Goal: Task Accomplishment & Management: Manage account settings

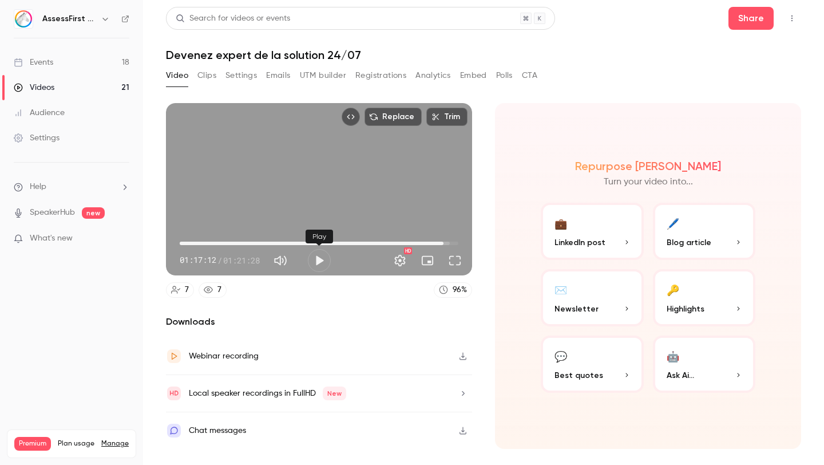
click at [88, 58] on link "Events 18" at bounding box center [71, 62] width 143 height 25
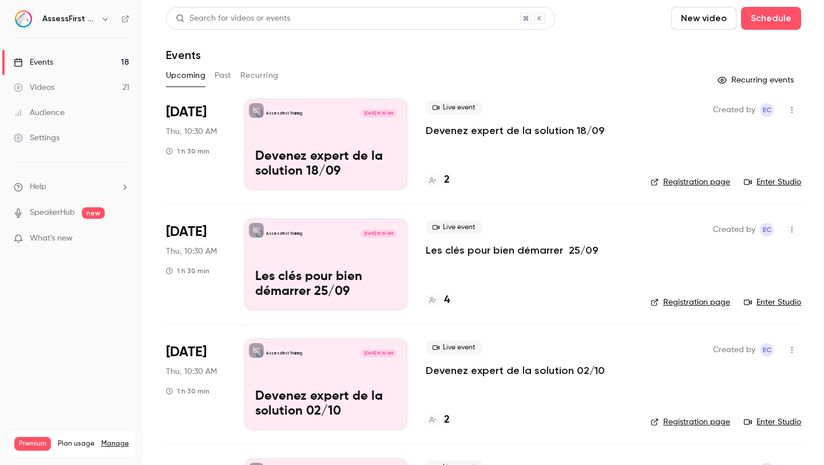
click at [443, 183] on div "2" at bounding box center [438, 179] width 24 height 15
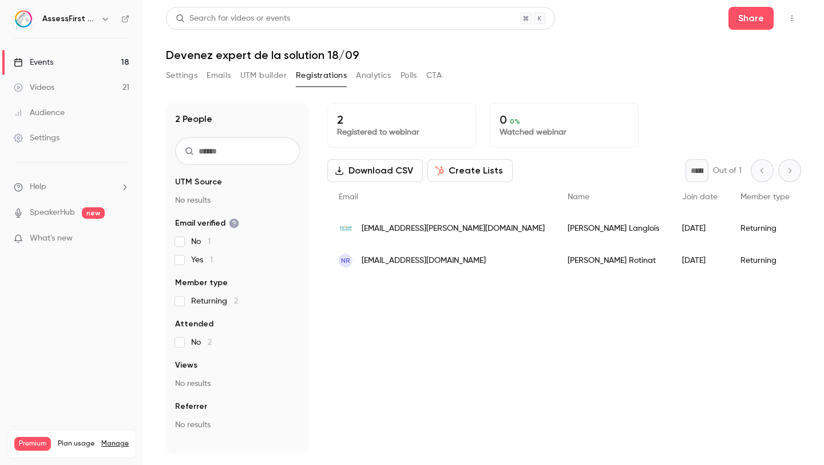
click at [463, 229] on span "[EMAIL_ADDRESS][PERSON_NAME][DOMAIN_NAME]" at bounding box center [453, 229] width 183 height 12
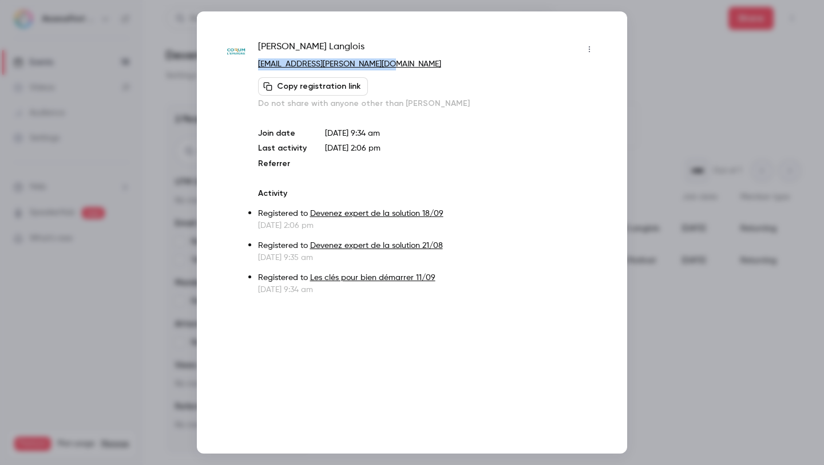
drag, startPoint x: 381, startPoint y: 61, endPoint x: 255, endPoint y: 63, distance: 126.5
click at [255, 63] on div "[PERSON_NAME] [PERSON_NAME][EMAIL_ADDRESS][PERSON_NAME][DOMAIN_NAME] Copy regis…" at bounding box center [412, 167] width 373 height 255
copy link "[EMAIL_ADDRESS][PERSON_NAME][DOMAIN_NAME]"
click at [400, 78] on div "Copy registration link Do not share with anyone other than [PERSON_NAME]" at bounding box center [428, 93] width 341 height 32
click at [692, 52] on div at bounding box center [412, 232] width 824 height 465
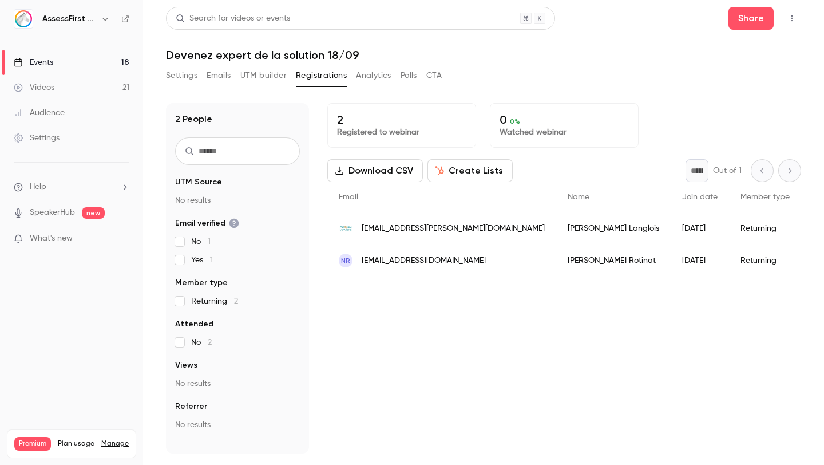
click at [441, 264] on span "[EMAIL_ADDRESS][DOMAIN_NAME]" at bounding box center [424, 261] width 124 height 12
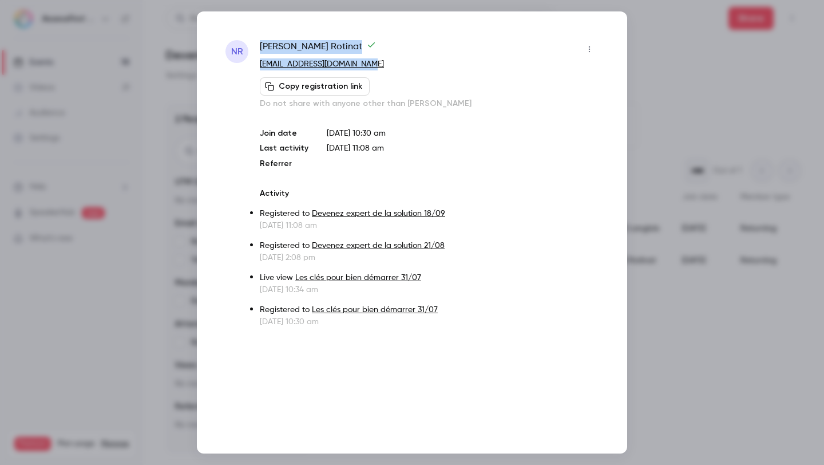
drag, startPoint x: 370, startPoint y: 64, endPoint x: 249, endPoint y: 60, distance: 121.4
click at [249, 60] on div "NR [PERSON_NAME] [EMAIL_ADDRESS][DOMAIN_NAME] Copy registration link Do not sha…" at bounding box center [412, 183] width 373 height 287
click at [410, 64] on p "[EMAIL_ADDRESS][DOMAIN_NAME]" at bounding box center [429, 64] width 339 height 12
drag, startPoint x: 373, startPoint y: 66, endPoint x: 259, endPoint y: 70, distance: 113.4
click at [259, 70] on div "NR [PERSON_NAME] [EMAIL_ADDRESS][DOMAIN_NAME] Copy registration link Do not sha…" at bounding box center [412, 183] width 373 height 287
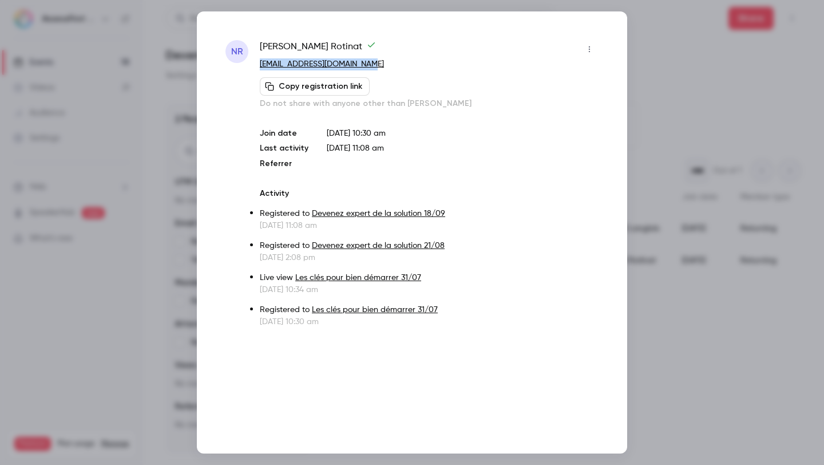
copy link "[EMAIL_ADDRESS][DOMAIN_NAME]"
click at [610, 36] on div "NR [PERSON_NAME] [EMAIL_ADDRESS][DOMAIN_NAME] Copy registration link Do not sha…" at bounding box center [412, 232] width 430 height 442
